Goal: Task Accomplishment & Management: Use online tool/utility

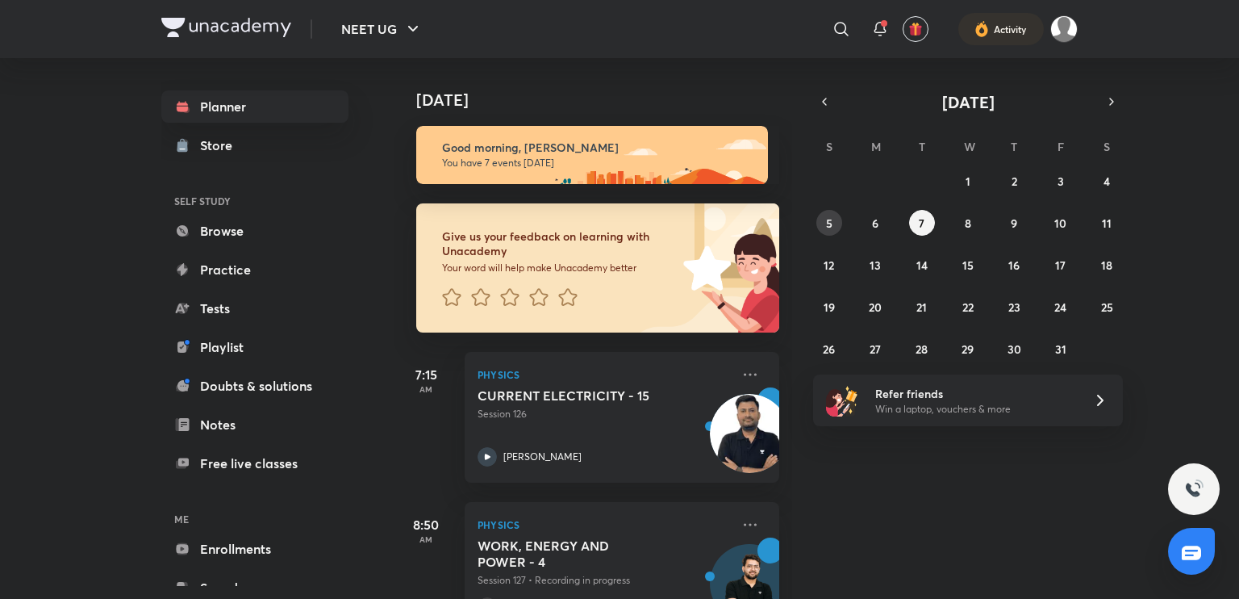
click at [830, 219] on abbr "5" at bounding box center [829, 222] width 6 height 15
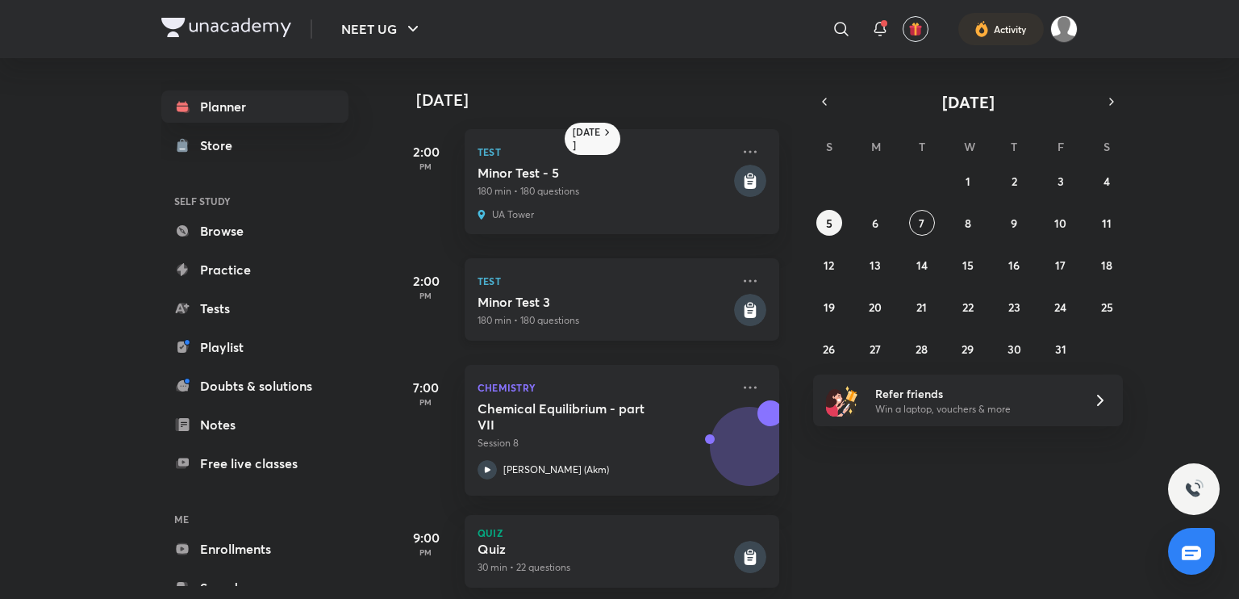
scroll to position [28, 0]
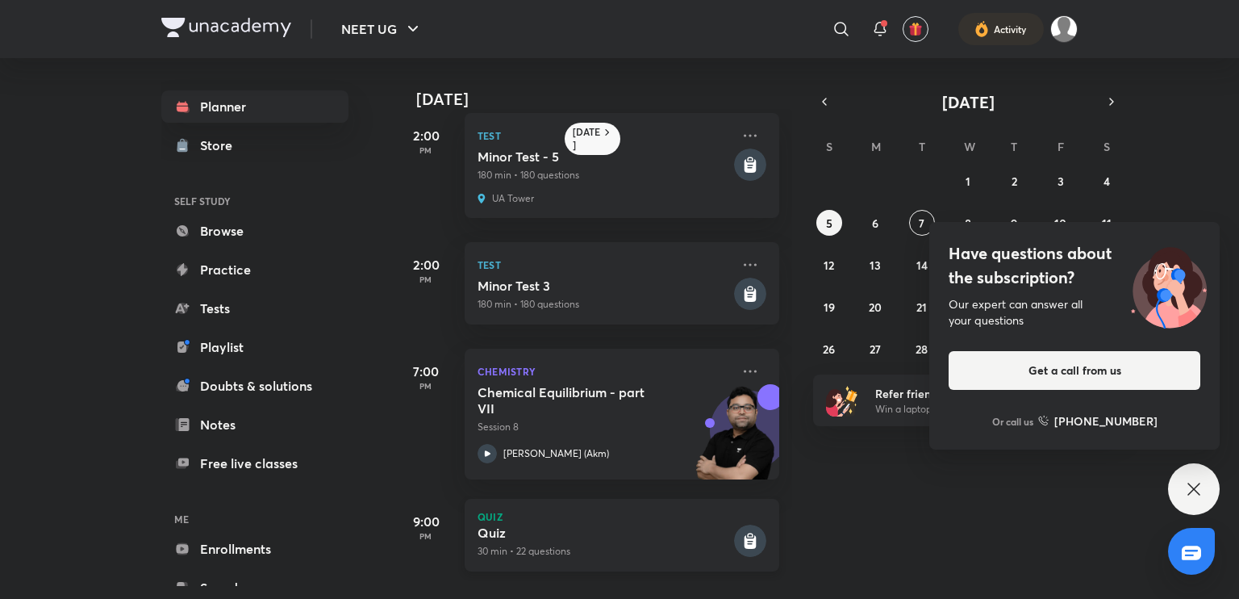
click at [745, 535] on icon at bounding box center [751, 542] width 12 height 14
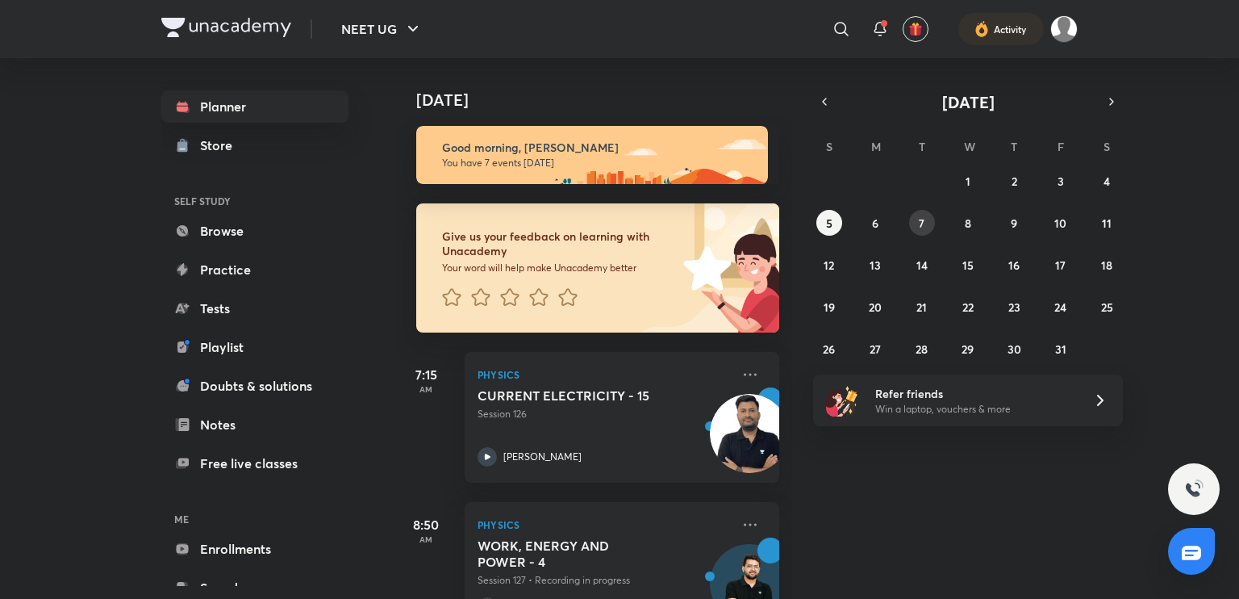
click at [914, 222] on button "7" at bounding box center [922, 223] width 26 height 26
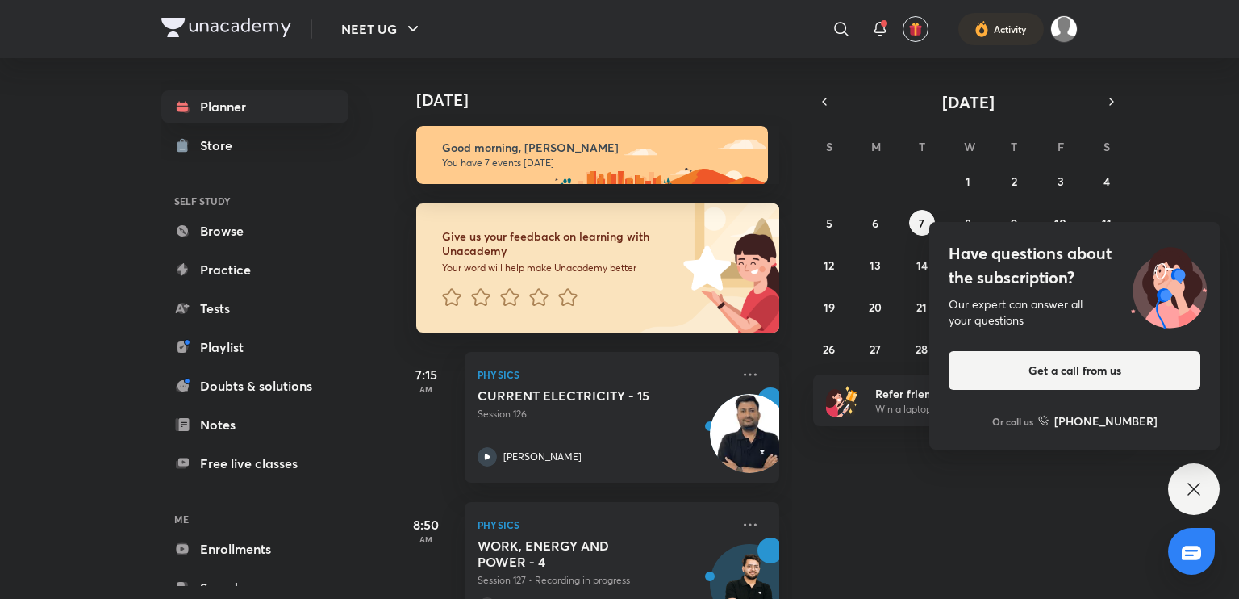
click at [1191, 497] on icon at bounding box center [1194, 488] width 19 height 19
